Goal: Find specific page/section: Find specific page/section

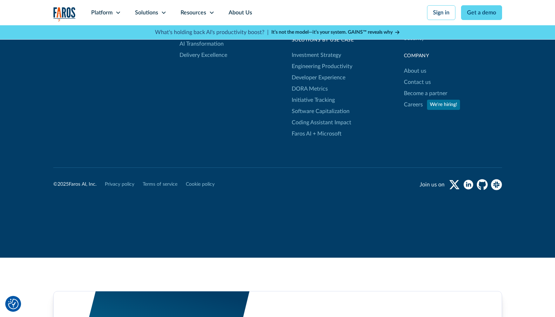
scroll to position [2392, 0]
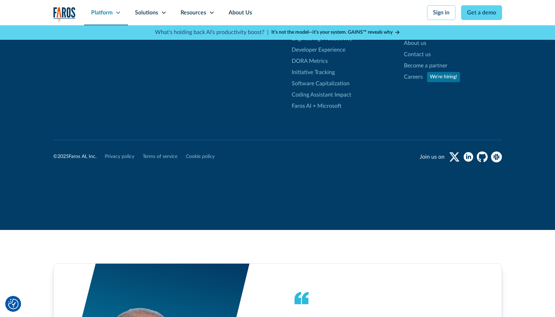
click at [97, 17] on div "Platform" at bounding box center [106, 12] width 44 height 25
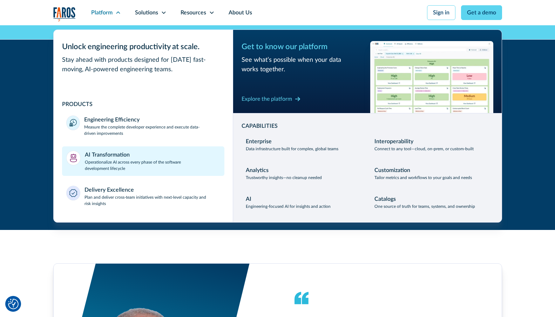
click at [92, 159] on div "AI Transformation" at bounding box center [107, 155] width 45 height 8
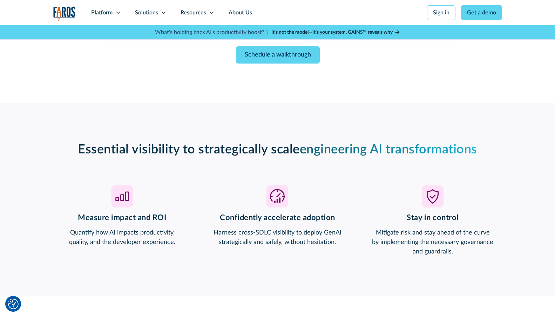
scroll to position [472, 0]
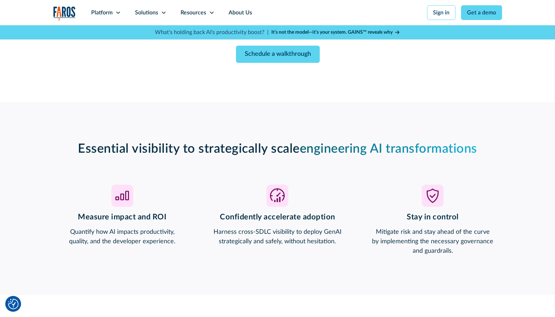
click at [151, 63] on div "Schedule a walkthrough" at bounding box center [277, 54] width 359 height 17
